Goal: Task Accomplishment & Management: Manage account settings

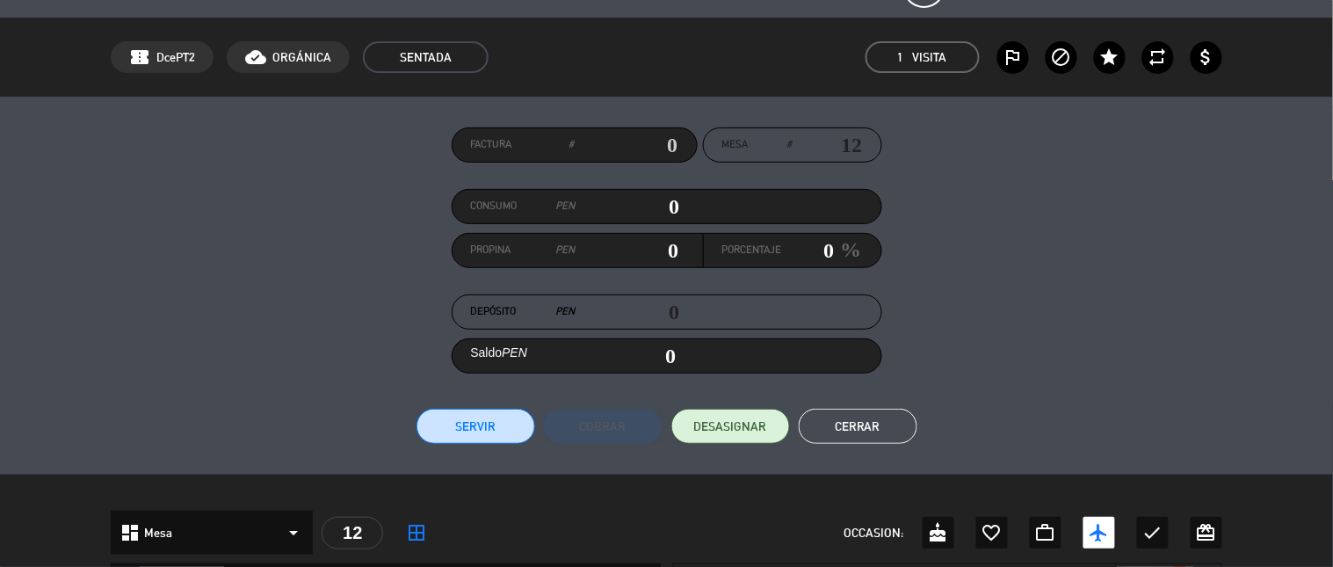
scroll to position [41, 0]
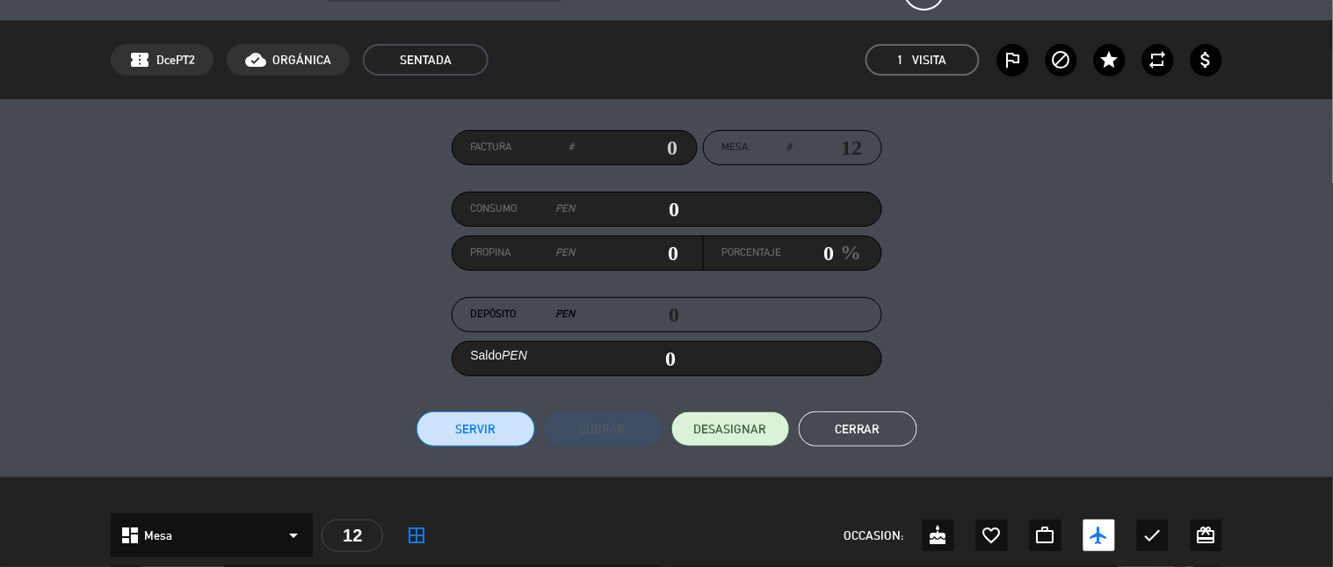
click at [784, 433] on button "Cerrar" at bounding box center [858, 428] width 119 height 35
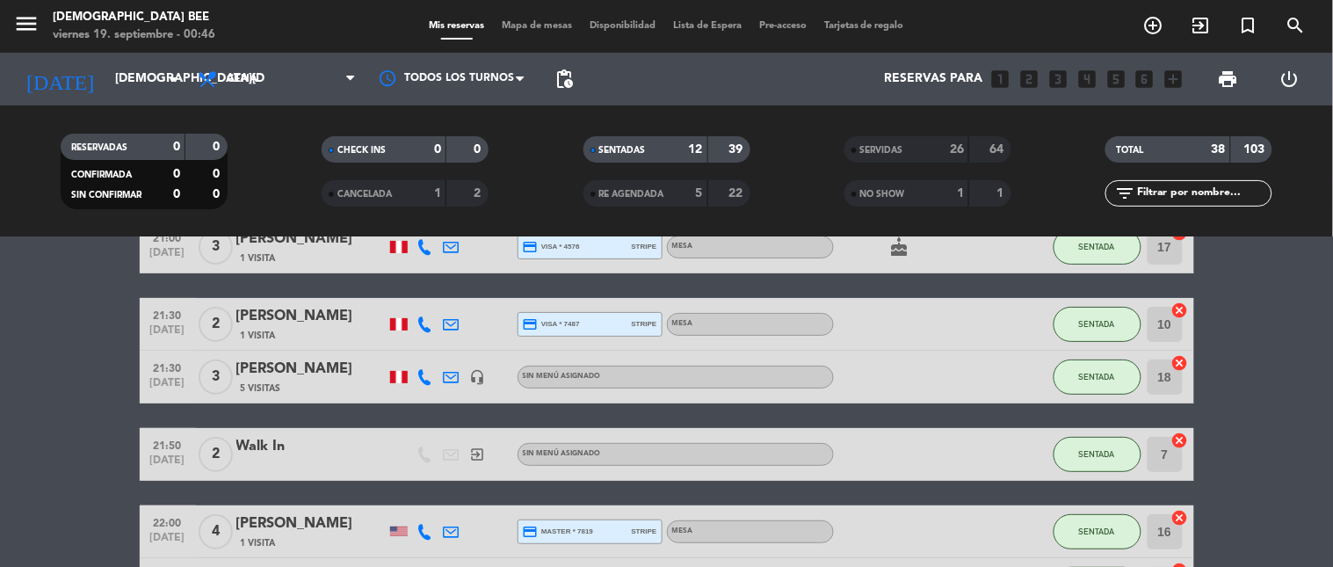
click at [534, 25] on span "Mapa de mesas" at bounding box center [537, 26] width 88 height 10
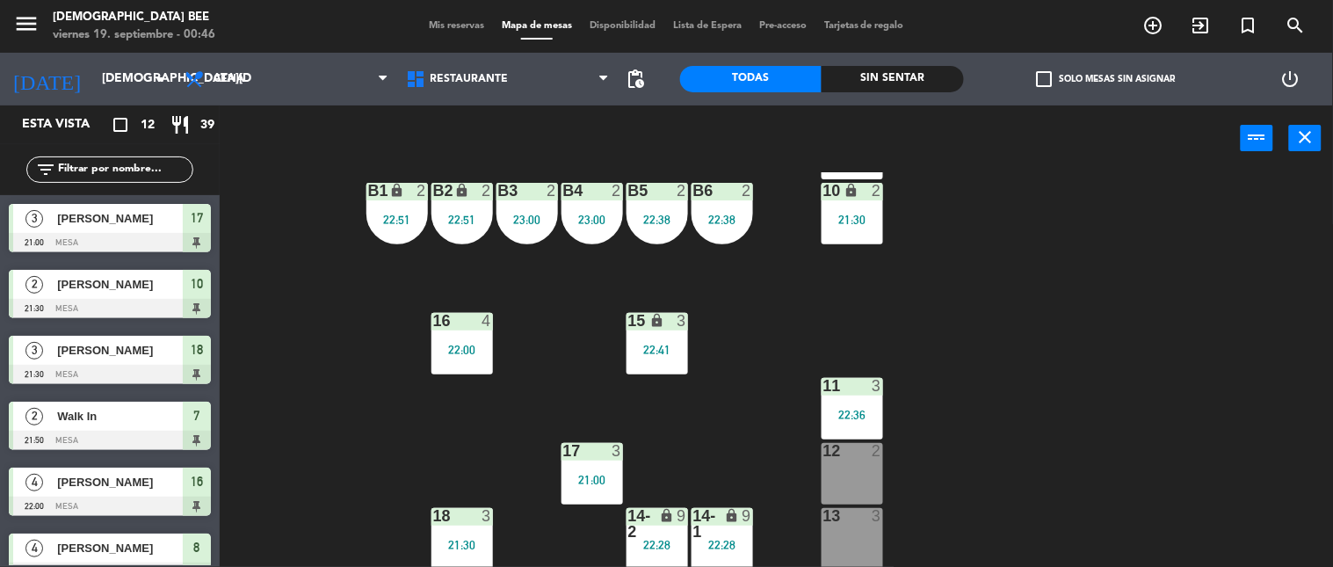
scroll to position [119, 0]
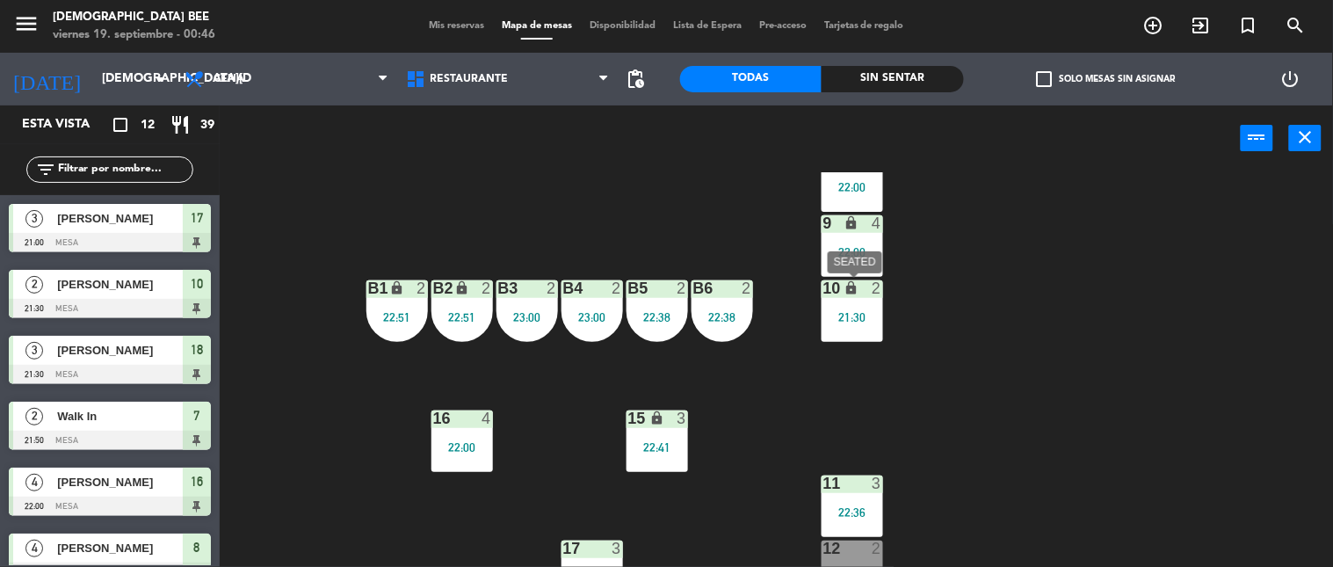
drag, startPoint x: 849, startPoint y: 316, endPoint x: 854, endPoint y: 308, distance: 9.5
click at [784, 317] on div "21:30" at bounding box center [853, 317] width 62 height 12
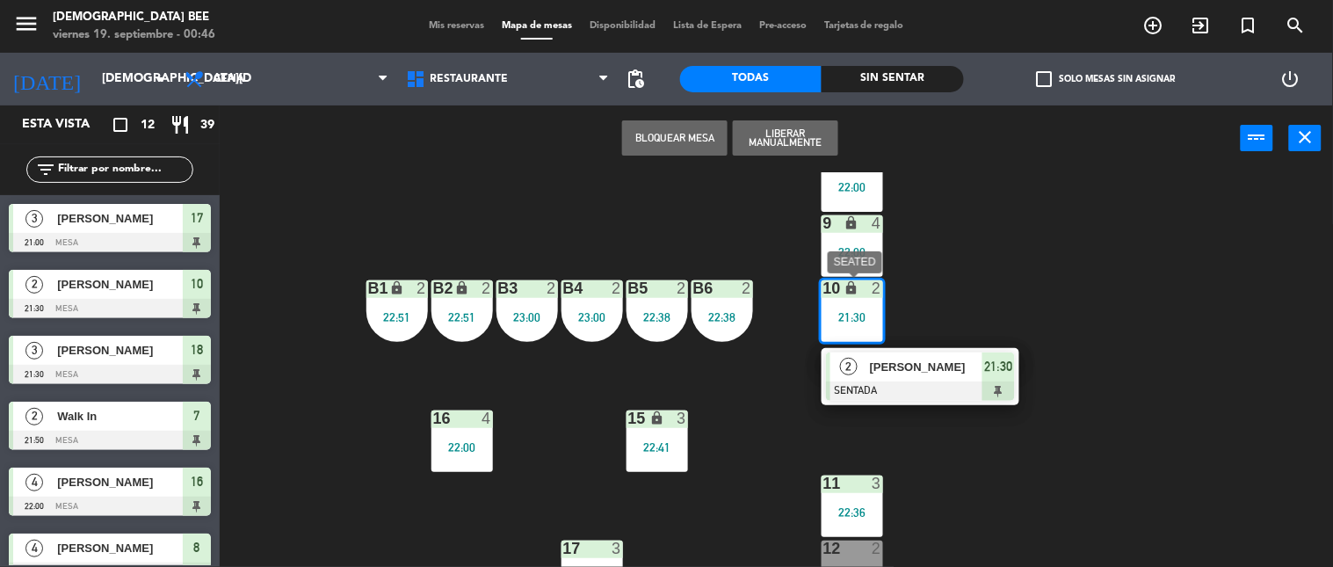
click at [784, 367] on span "[PERSON_NAME]" at bounding box center [926, 367] width 112 height 18
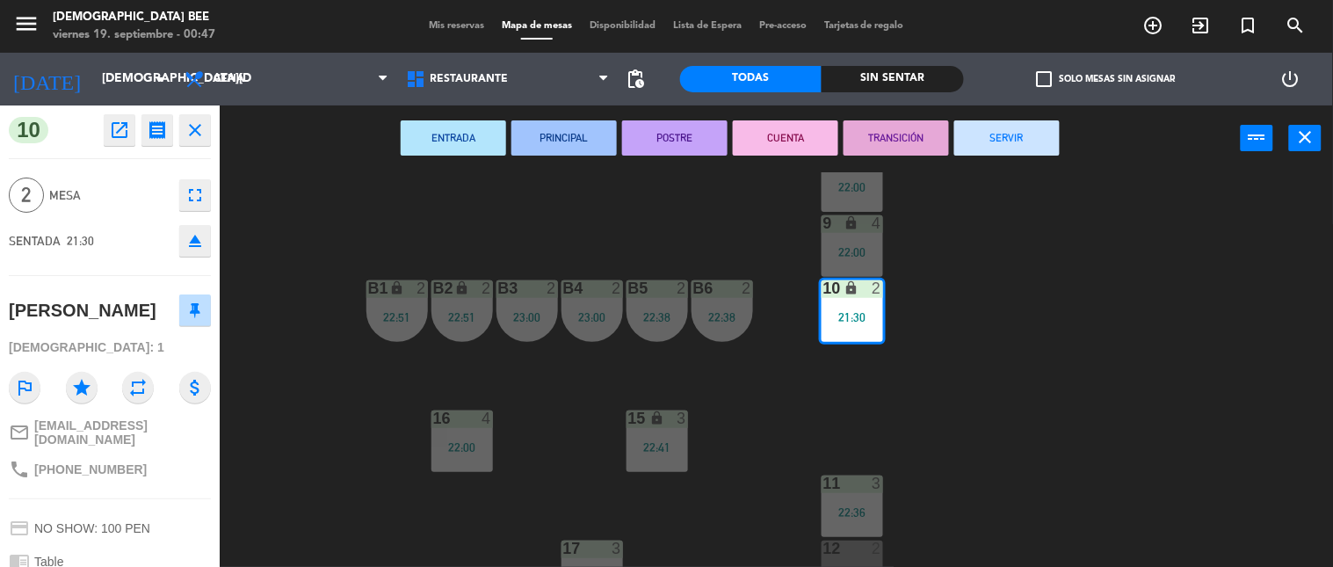
click at [470, 21] on span "Mis reservas" at bounding box center [456, 26] width 73 height 10
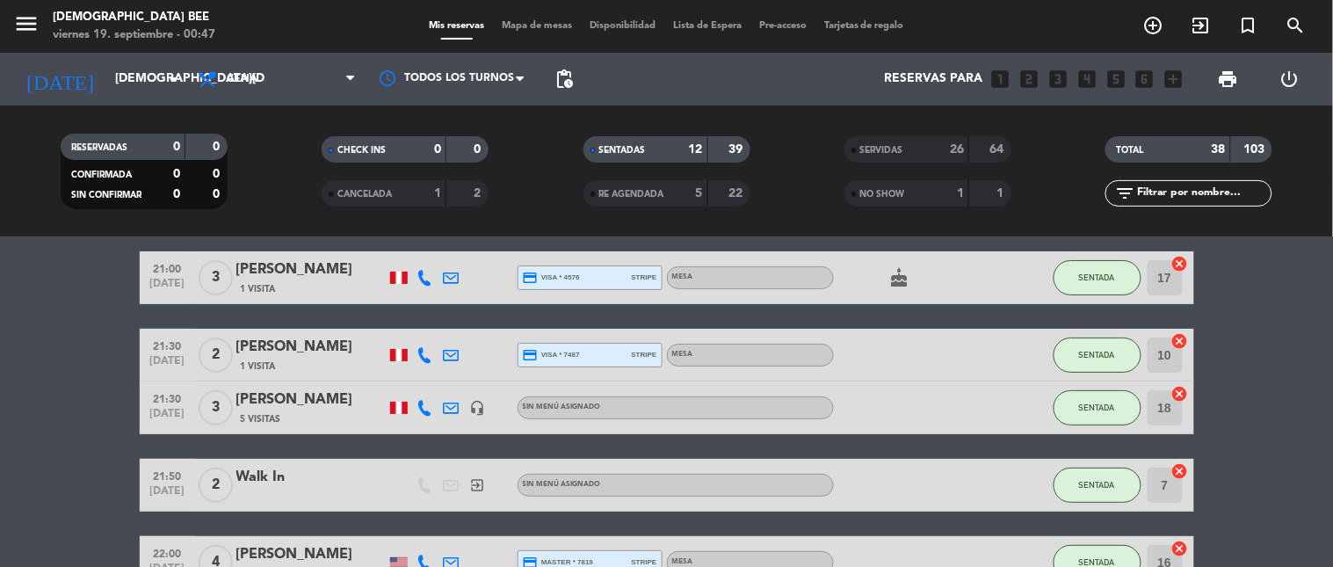
scroll to position [9, 0]
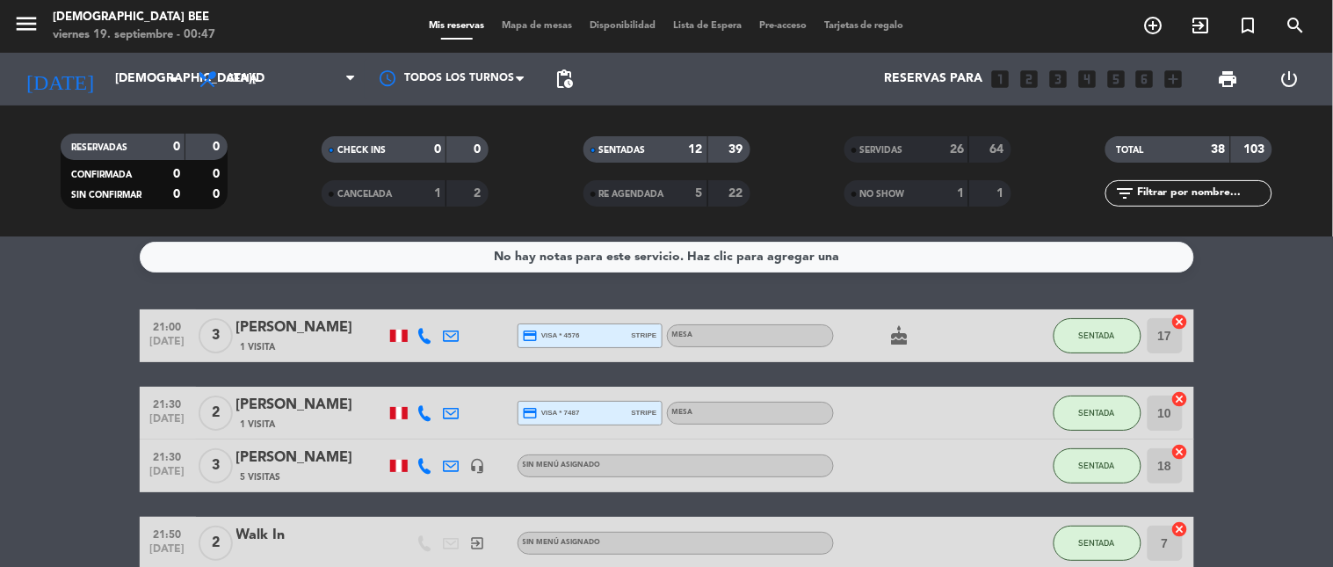
click at [334, 394] on div "[PERSON_NAME]" at bounding box center [310, 405] width 149 height 23
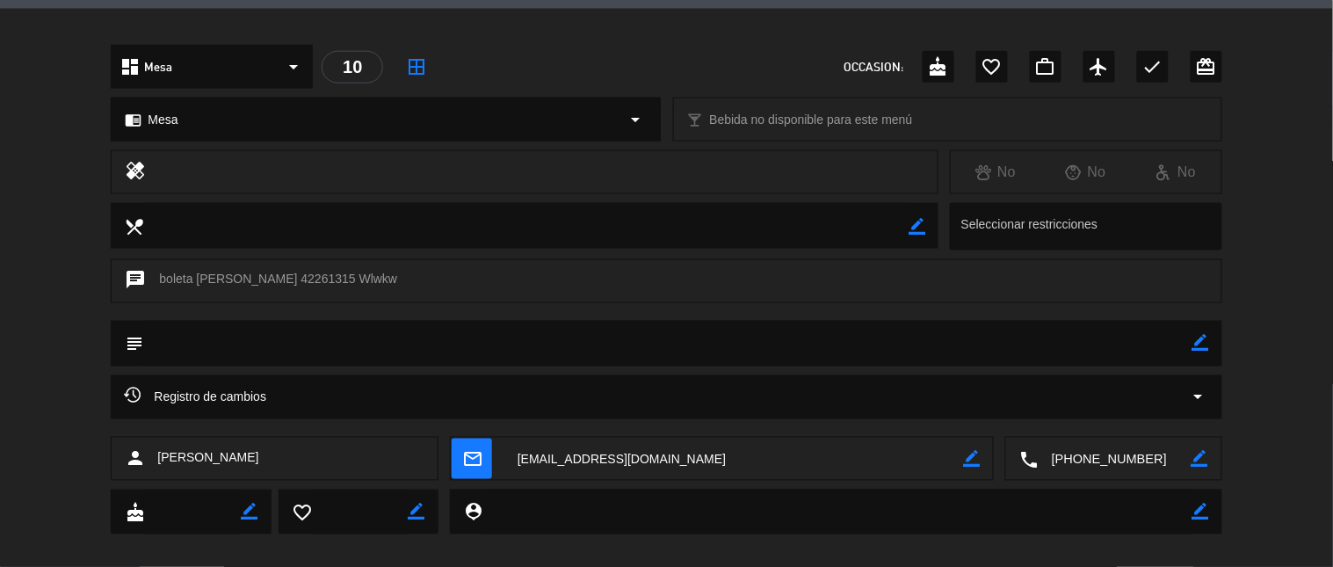
scroll to position [530, 0]
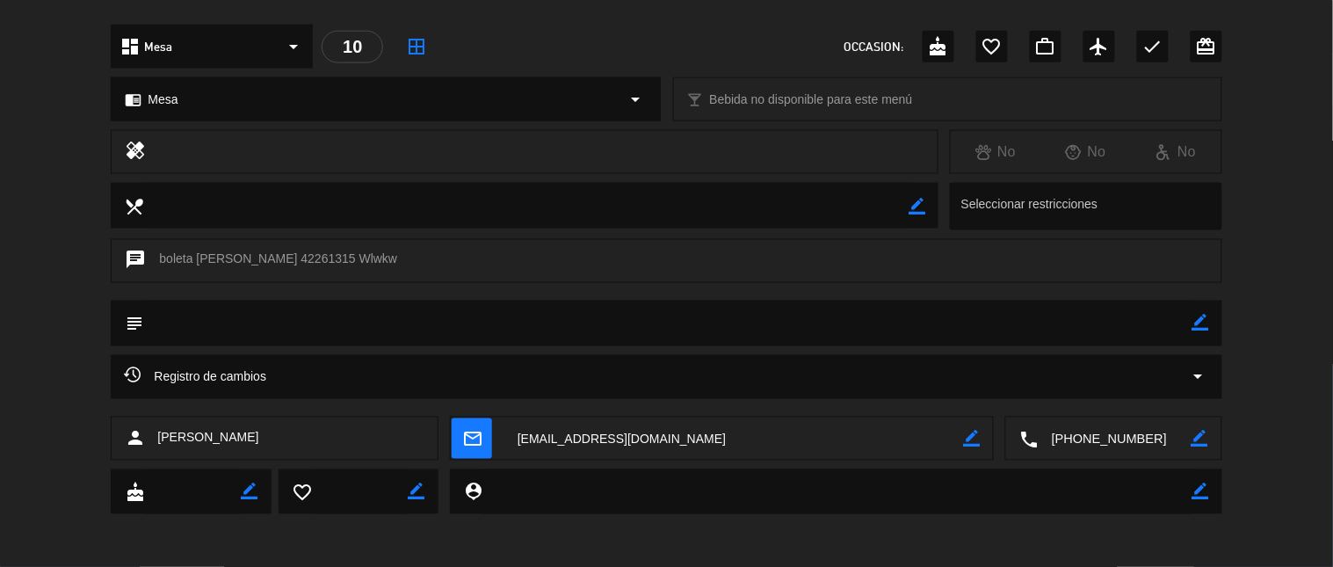
drag, startPoint x: 395, startPoint y: 449, endPoint x: 153, endPoint y: 460, distance: 242.8
click at [153, 460] on div "person [PERSON_NAME]" at bounding box center [275, 439] width 328 height 44
copy span "[PERSON_NAME]"
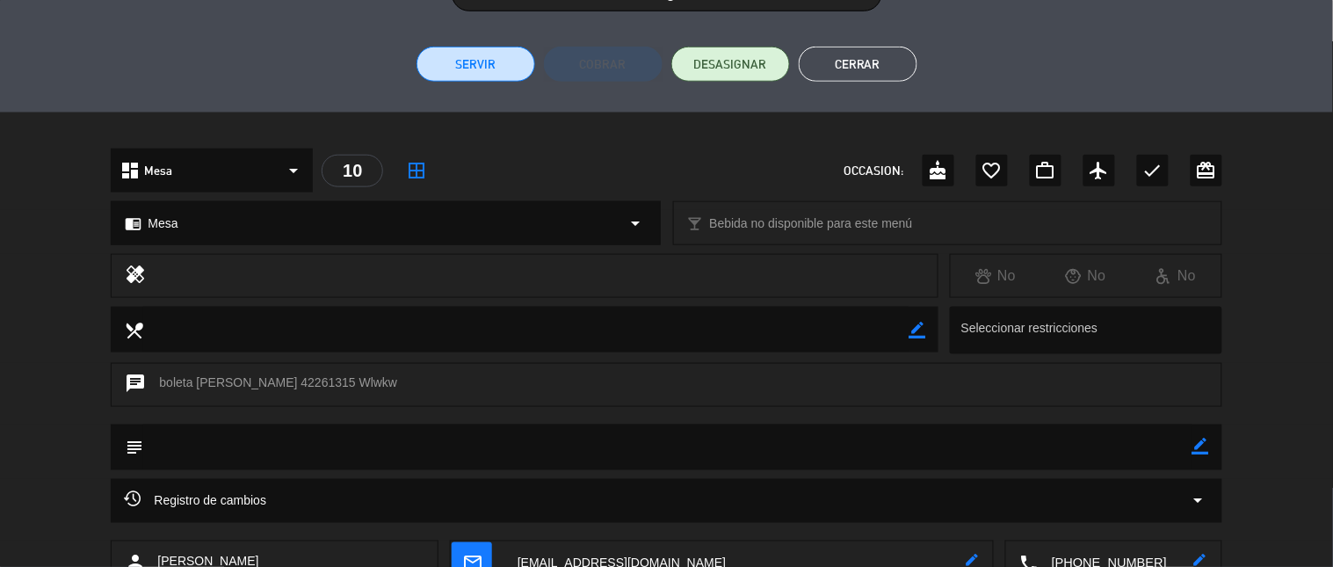
scroll to position [41, 0]
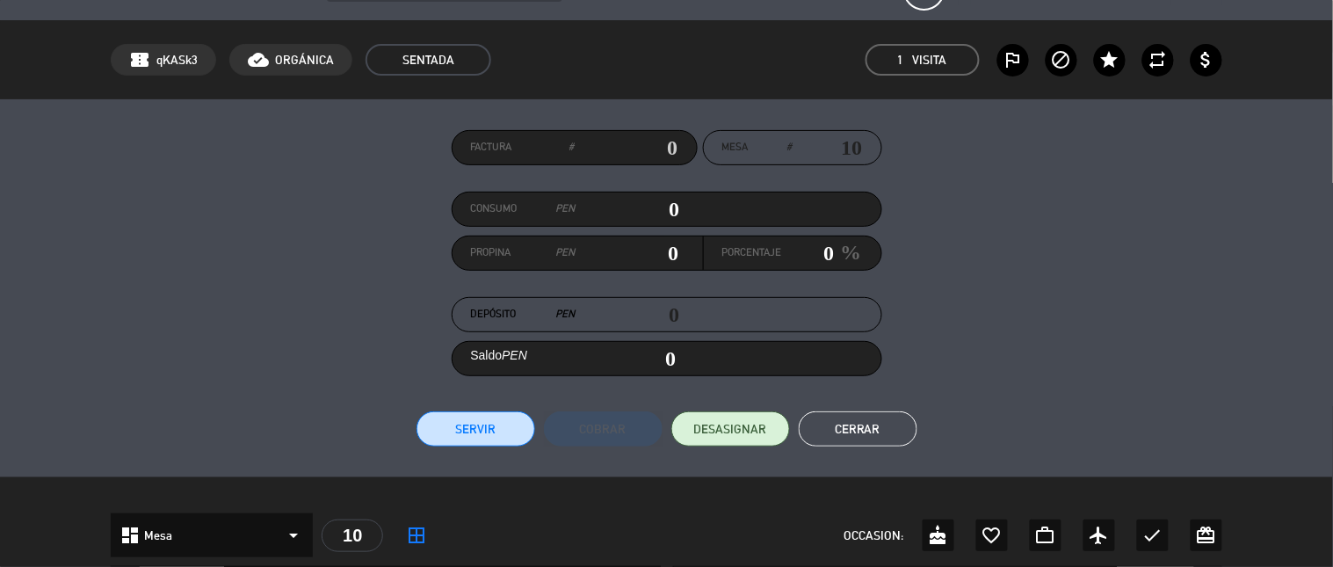
click at [784, 418] on button "Cerrar" at bounding box center [858, 428] width 119 height 35
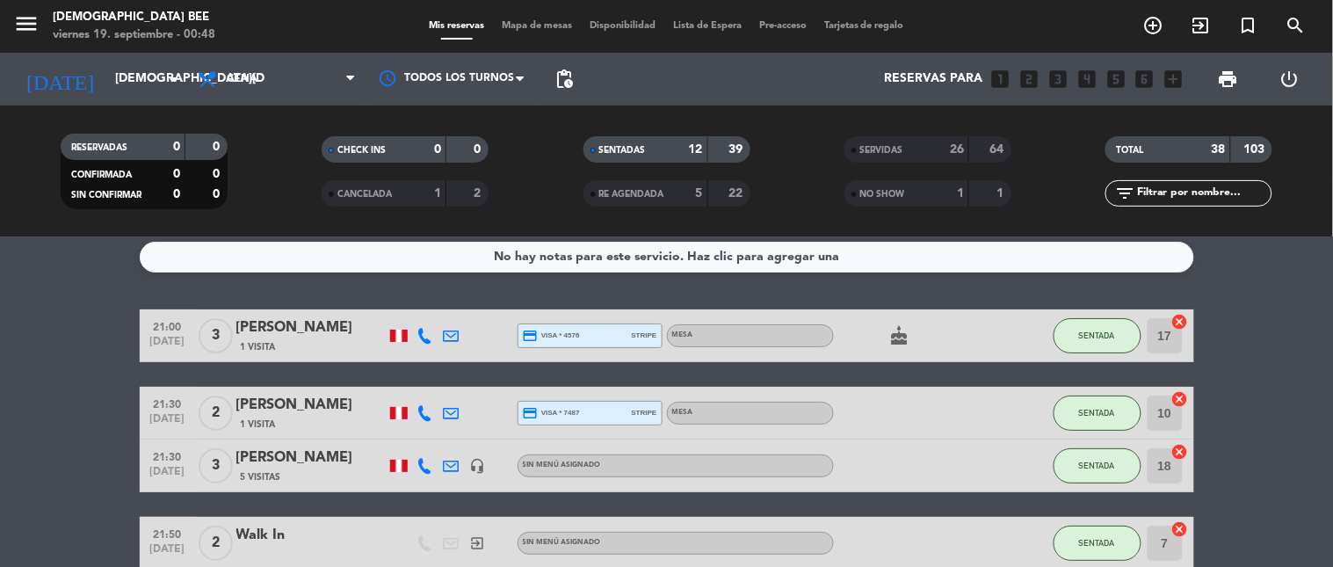
click at [315, 414] on div "[PERSON_NAME]" at bounding box center [310, 405] width 149 height 23
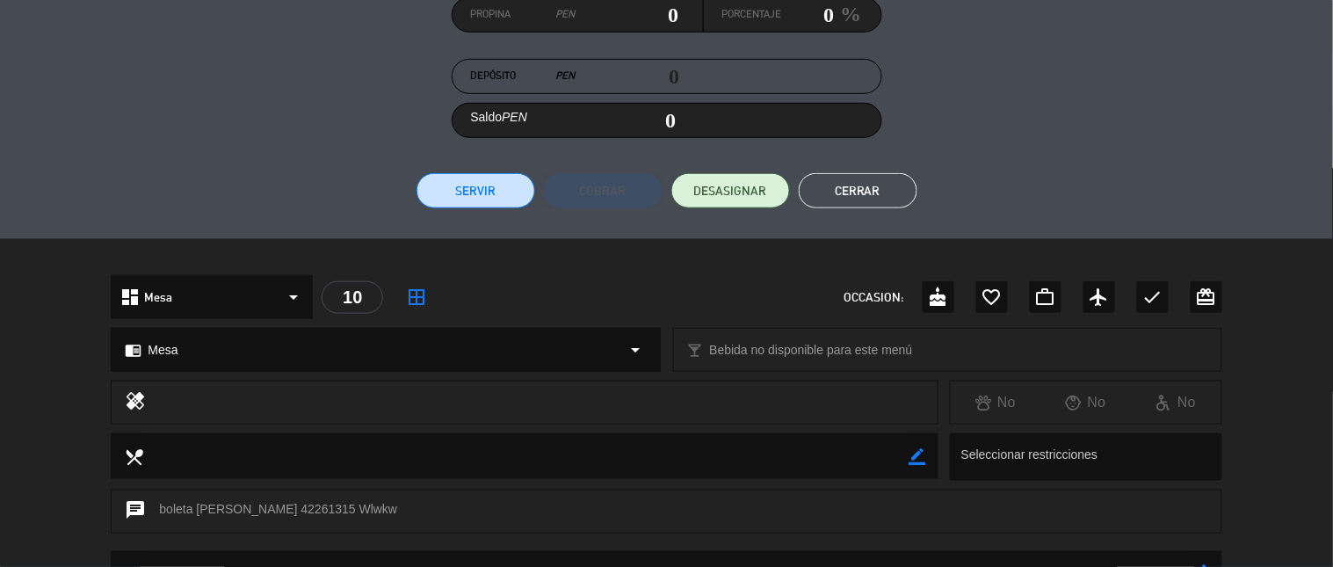
scroll to position [530, 0]
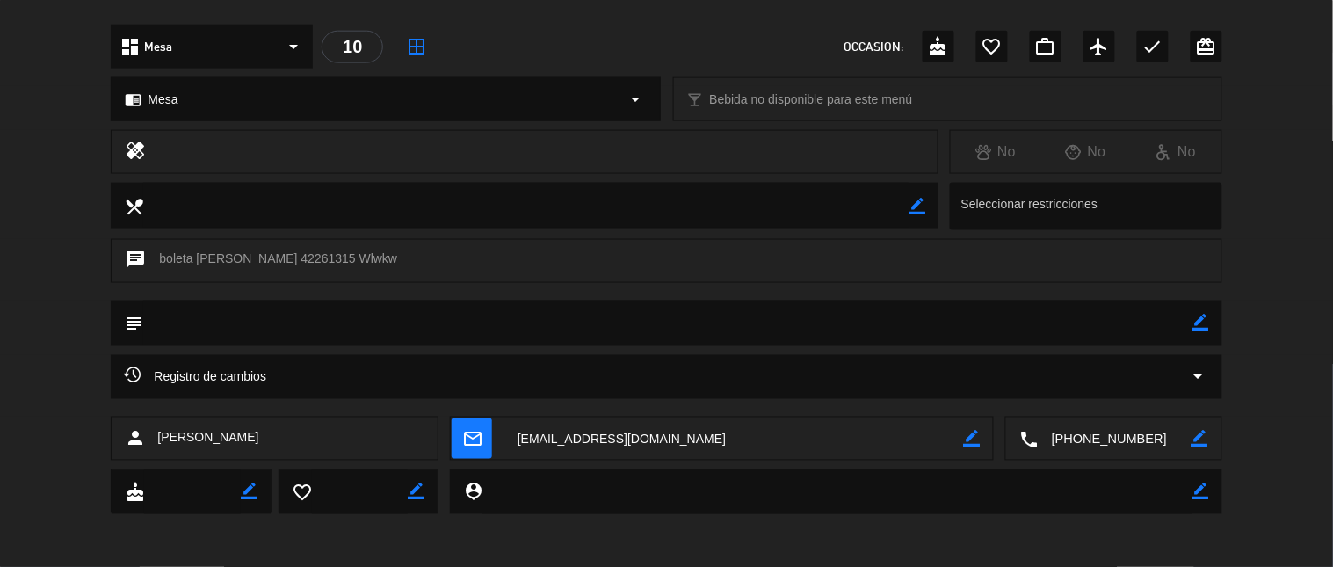
click at [574, 441] on textarea at bounding box center [733, 439] width 459 height 44
drag, startPoint x: 336, startPoint y: 414, endPoint x: 226, endPoint y: 436, distance: 112.0
click at [226, 436] on div "calendar_today [DEMOGRAPHIC_DATA]. 18, sep. 21:30 credit_card NO SHOW: PEN 100 …" at bounding box center [666, 283] width 1333 height 567
click at [250, 424] on div "person [PERSON_NAME]" at bounding box center [275, 439] width 328 height 44
drag, startPoint x: 276, startPoint y: 433, endPoint x: 185, endPoint y: 437, distance: 91.5
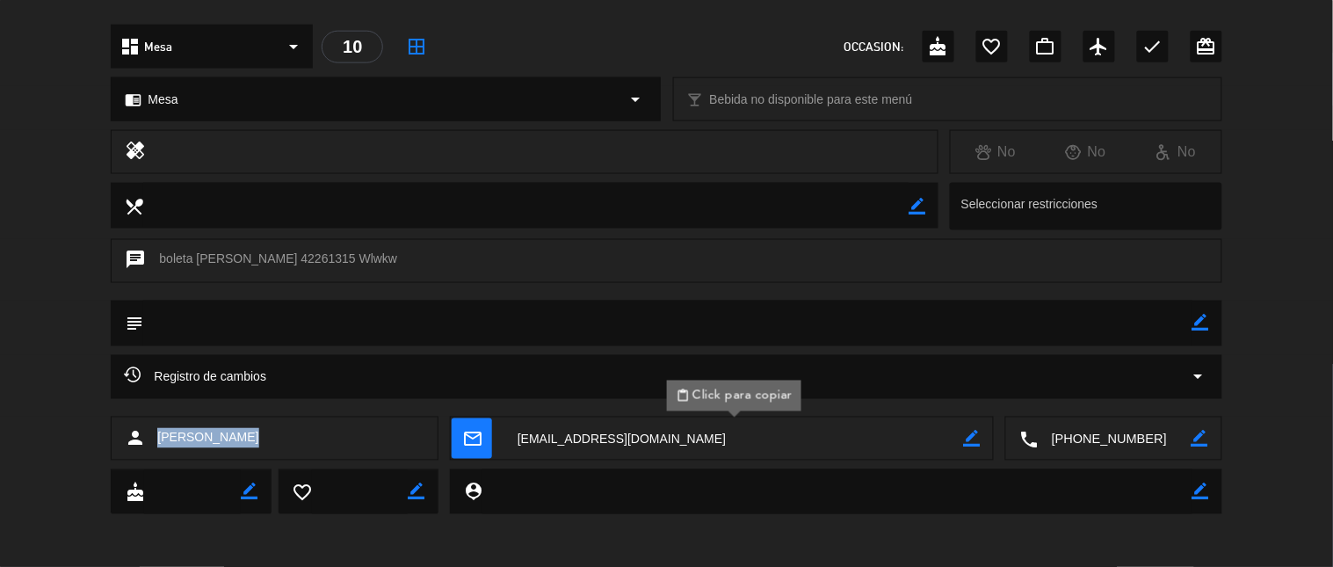
click at [185, 437] on div "person [PERSON_NAME]" at bounding box center [275, 439] width 328 height 44
copy span "[PERSON_NAME]"
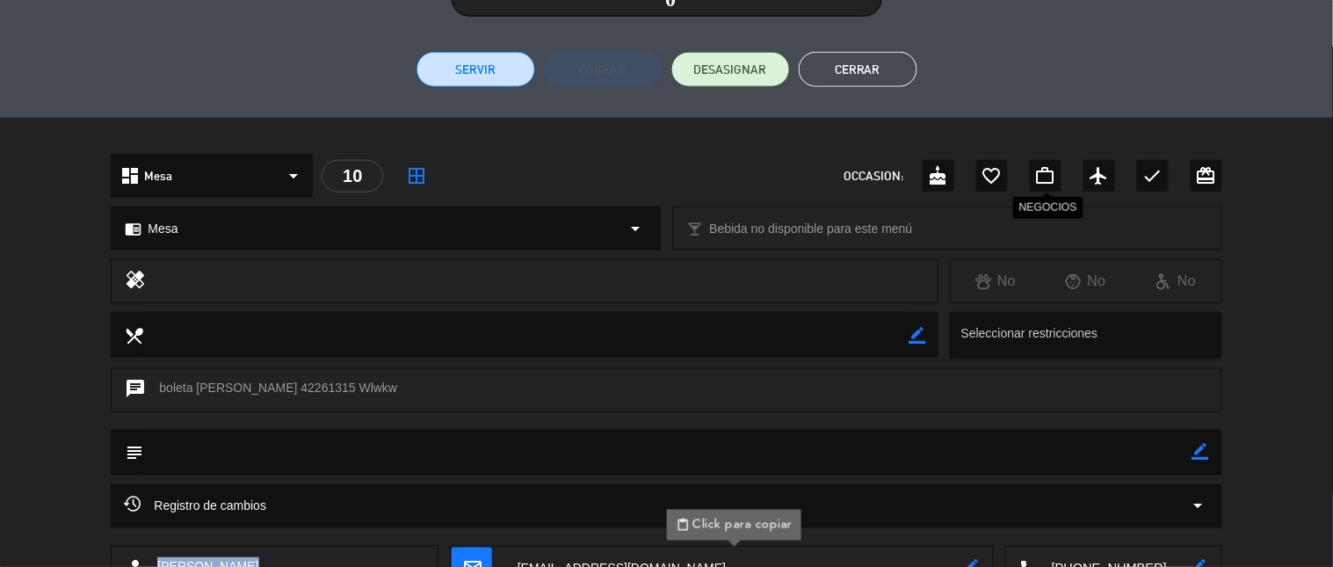
scroll to position [335, 0]
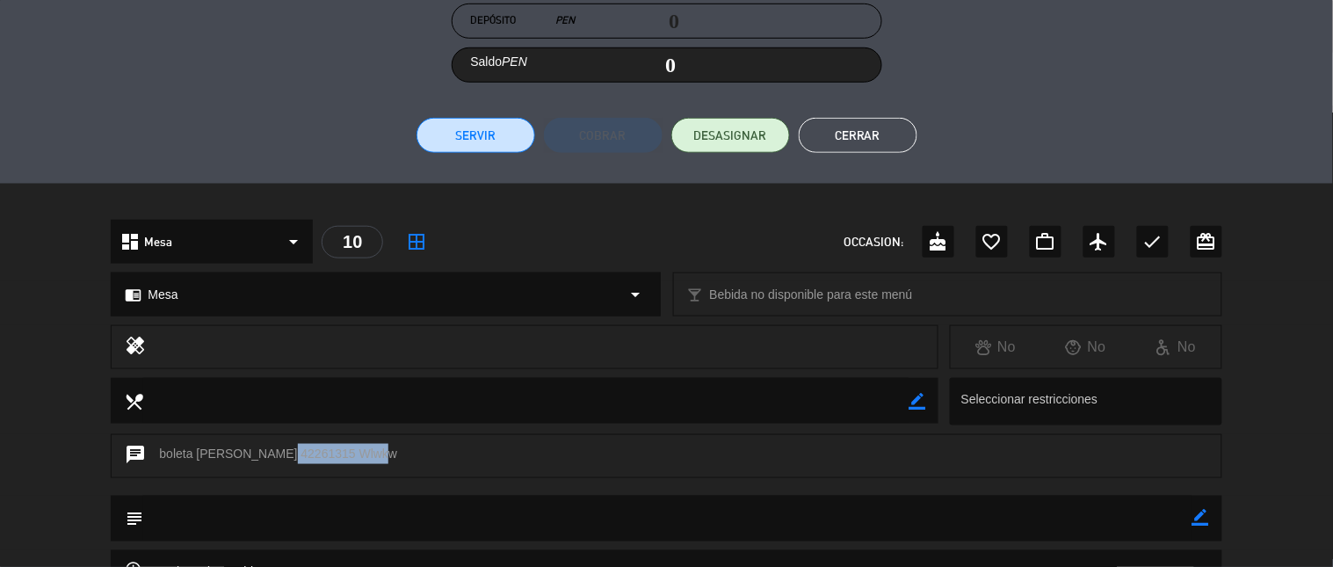
drag, startPoint x: 346, startPoint y: 453, endPoint x: 273, endPoint y: 470, distance: 74.8
click at [272, 460] on div "chat boleta [PERSON_NAME] 42261315 Wlwkw" at bounding box center [666, 456] width 1111 height 44
click at [296, 454] on div "chat boleta [PERSON_NAME] 42261315 Wlwkw" at bounding box center [666, 456] width 1111 height 44
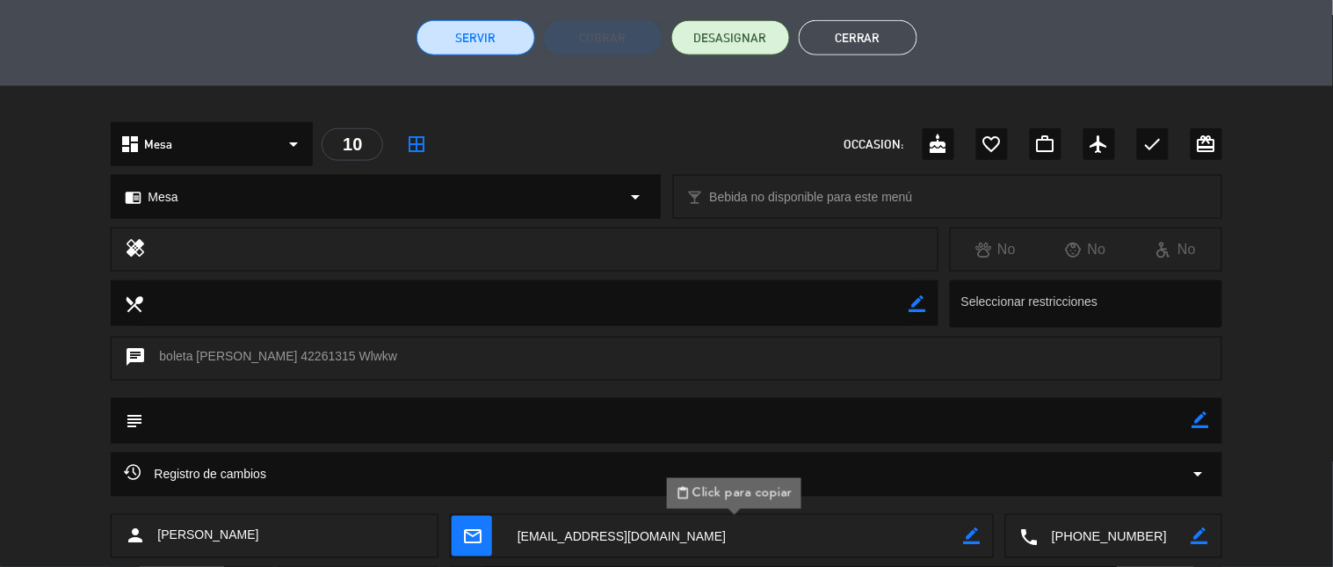
scroll to position [530, 0]
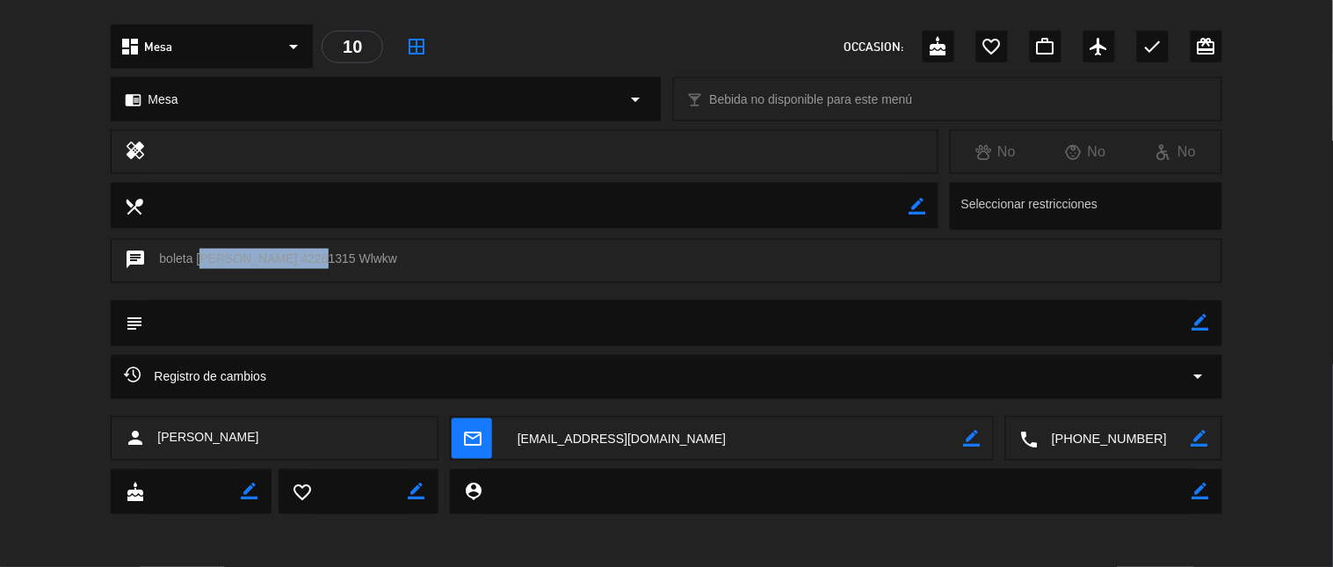
drag, startPoint x: 197, startPoint y: 257, endPoint x: 288, endPoint y: 257, distance: 91.4
click at [288, 257] on div "chat boleta [PERSON_NAME] 42261315 Wlwkw" at bounding box center [666, 261] width 1111 height 44
copy div "[PERSON_NAME]"
drag, startPoint x: 294, startPoint y: 257, endPoint x: 346, endPoint y: 257, distance: 52.7
click at [346, 257] on div "chat boleta [PERSON_NAME] 42261315 Wlwkw" at bounding box center [666, 261] width 1111 height 44
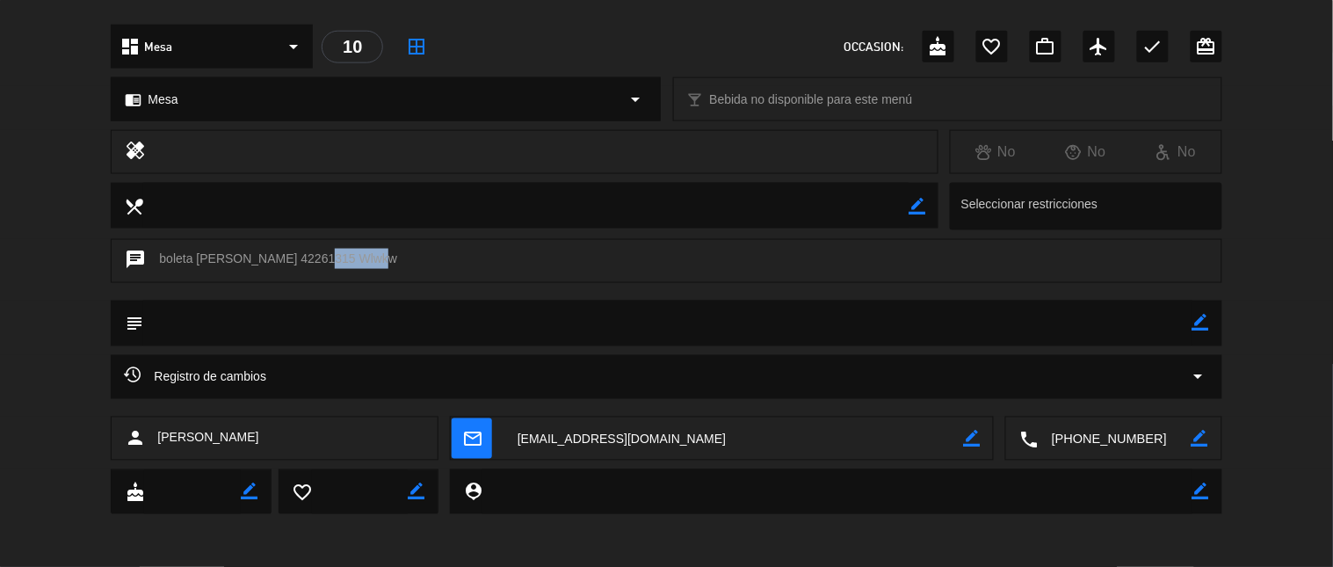
copy div "42261315"
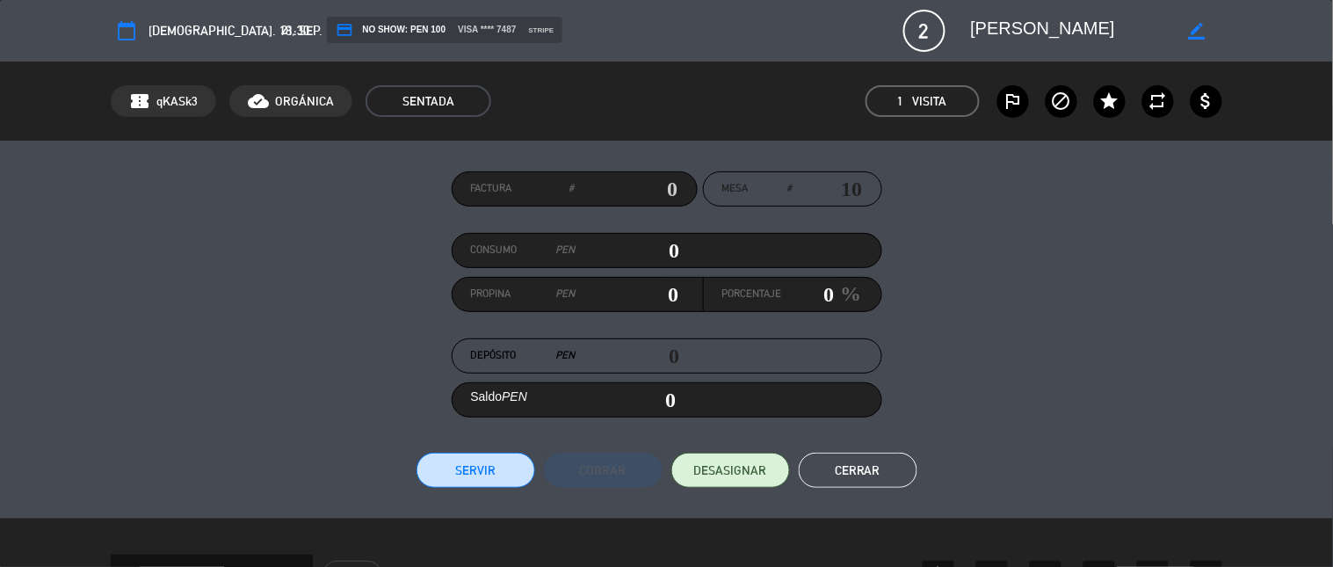
click at [366, 28] on span "credit_card NO SHOW: PEN 100" at bounding box center [391, 30] width 110 height 18
click at [372, 31] on span "credit_card NO SHOW: PEN 100" at bounding box center [391, 30] width 110 height 18
click at [458, 31] on span "visa **** 7487" at bounding box center [487, 30] width 58 height 14
click at [529, 25] on span "stripe" at bounding box center [541, 30] width 25 height 11
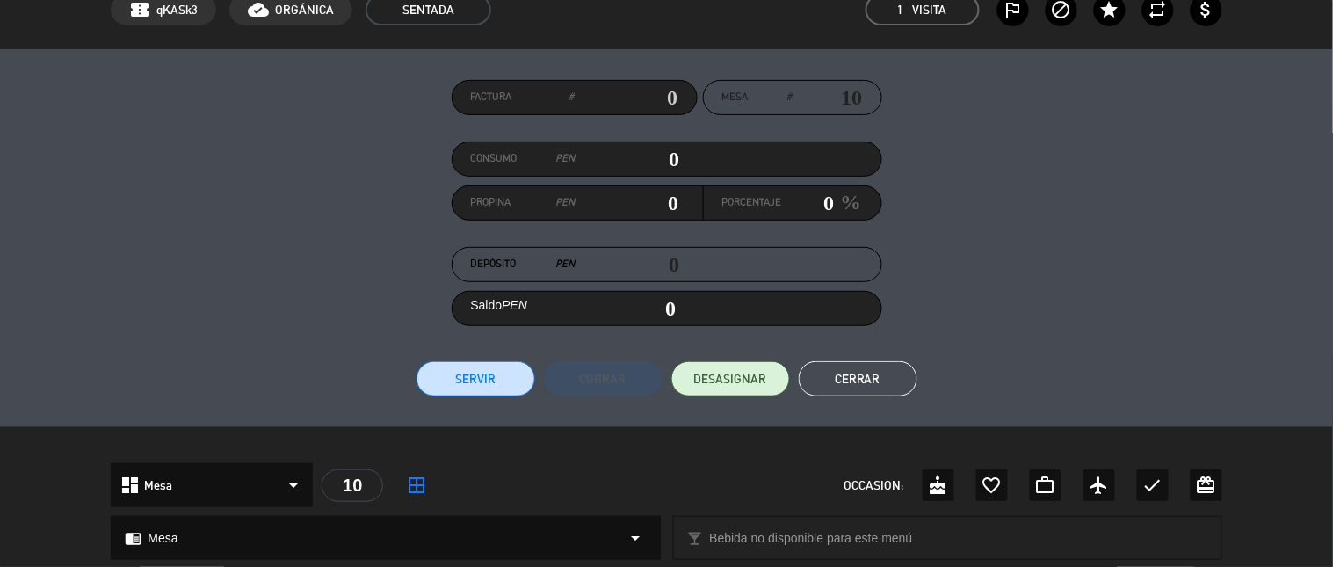
scroll to position [488, 0]
